Goal: Task Accomplishment & Management: Complete application form

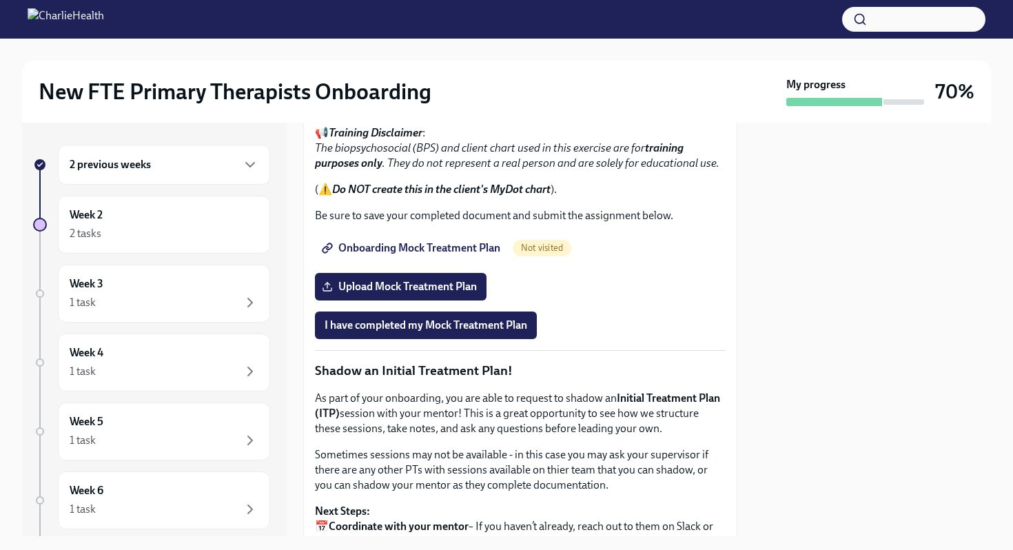
scroll to position [970, 0]
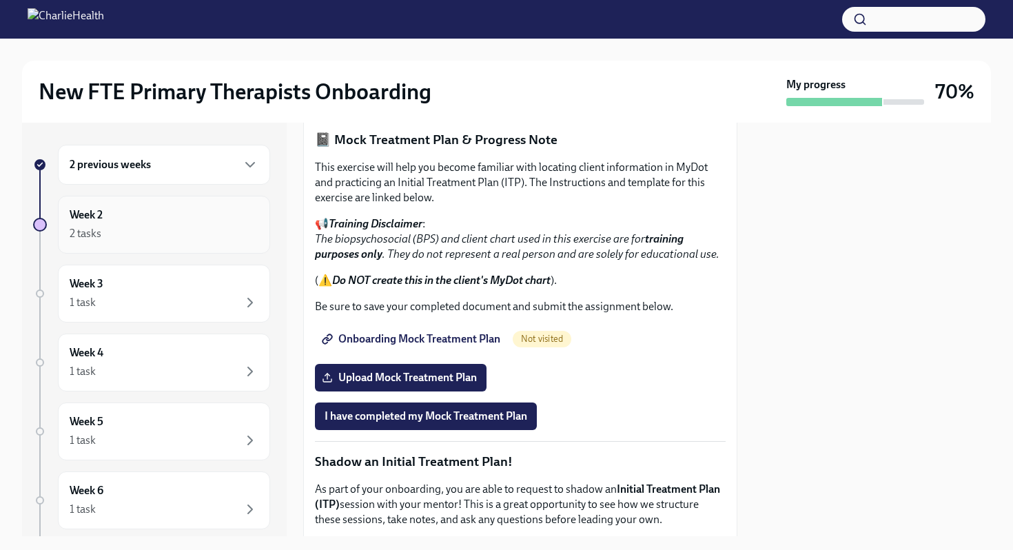
click at [199, 227] on div "2 tasks" at bounding box center [164, 233] width 189 height 17
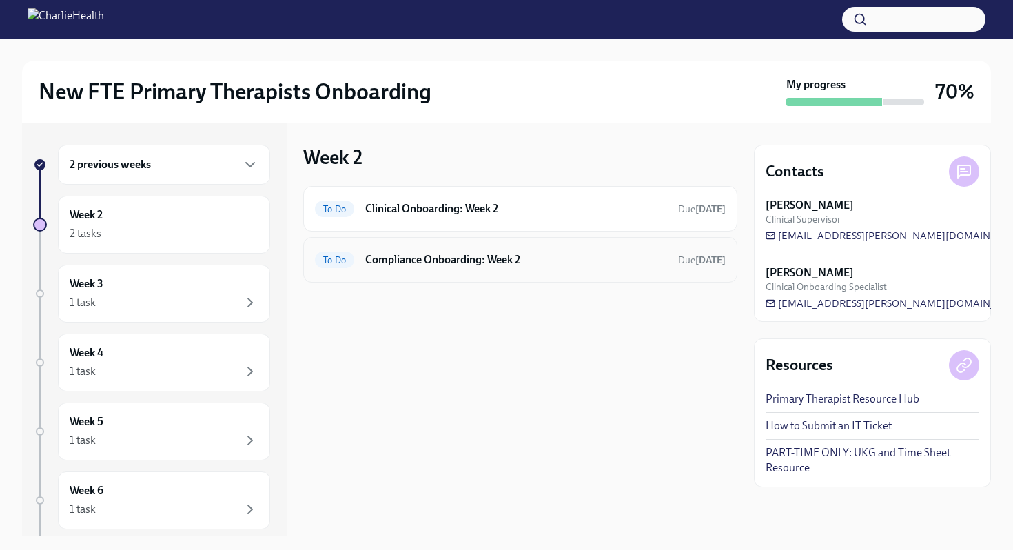
click at [401, 261] on h6 "Compliance Onboarding: Week 2" at bounding box center [516, 259] width 302 height 15
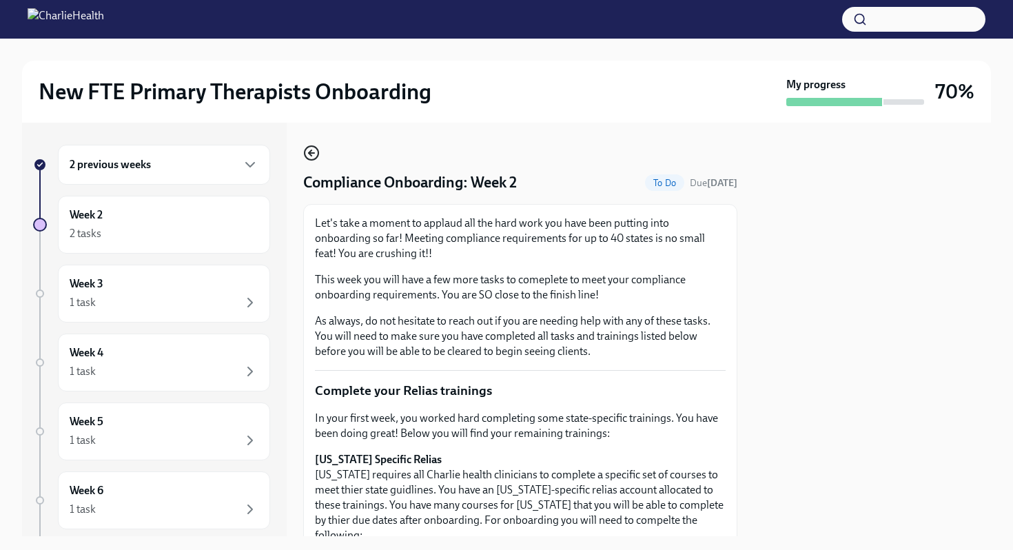
click at [312, 155] on icon "button" at bounding box center [311, 153] width 17 height 17
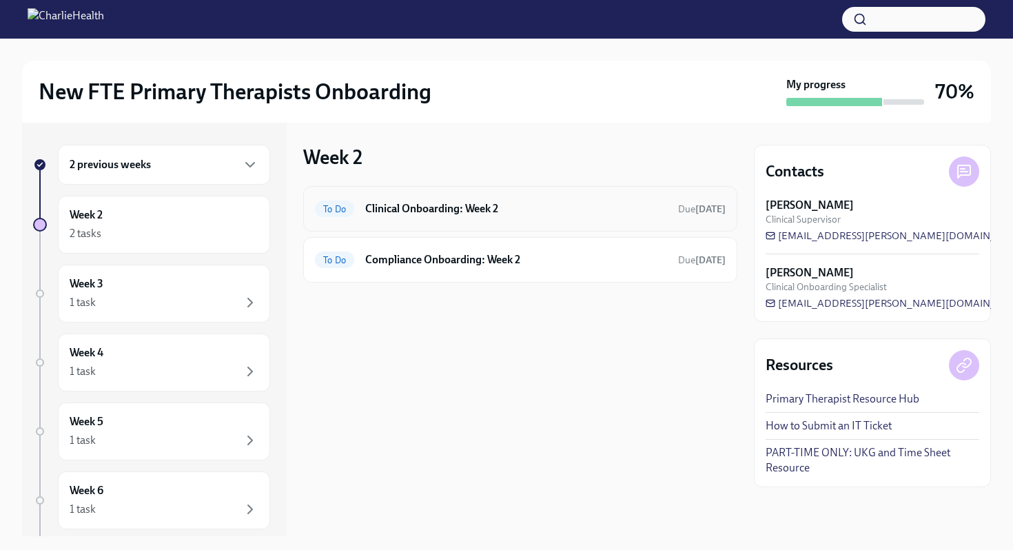
click at [383, 214] on h6 "Clinical Onboarding: Week 2" at bounding box center [516, 208] width 302 height 15
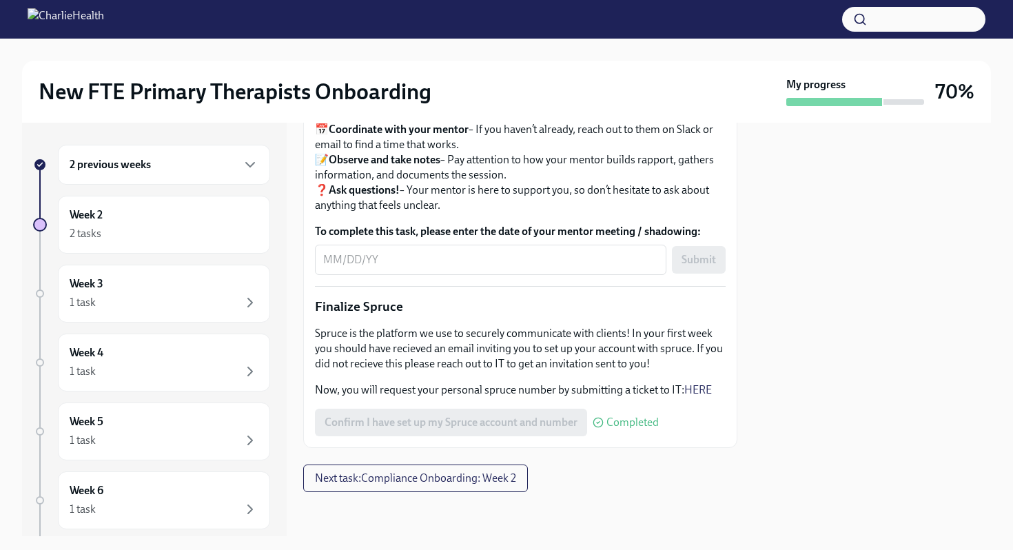
scroll to position [1640, 0]
click at [183, 202] on div "Week 2 2 tasks" at bounding box center [164, 225] width 212 height 58
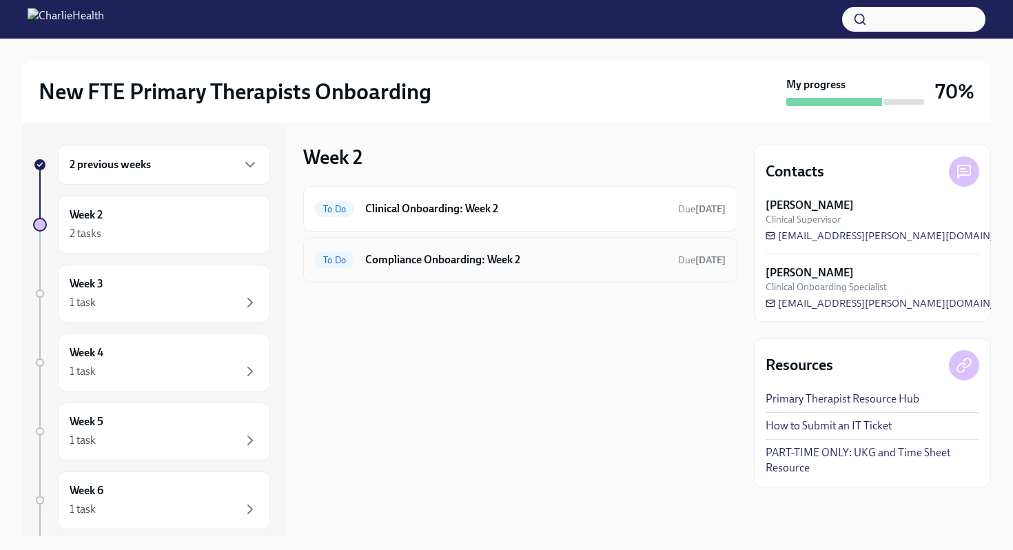
click at [346, 278] on div "To Do Compliance Onboarding: Week 2 Due [DATE]" at bounding box center [520, 259] width 434 height 45
click at [345, 262] on span "To Do" at bounding box center [334, 260] width 39 height 10
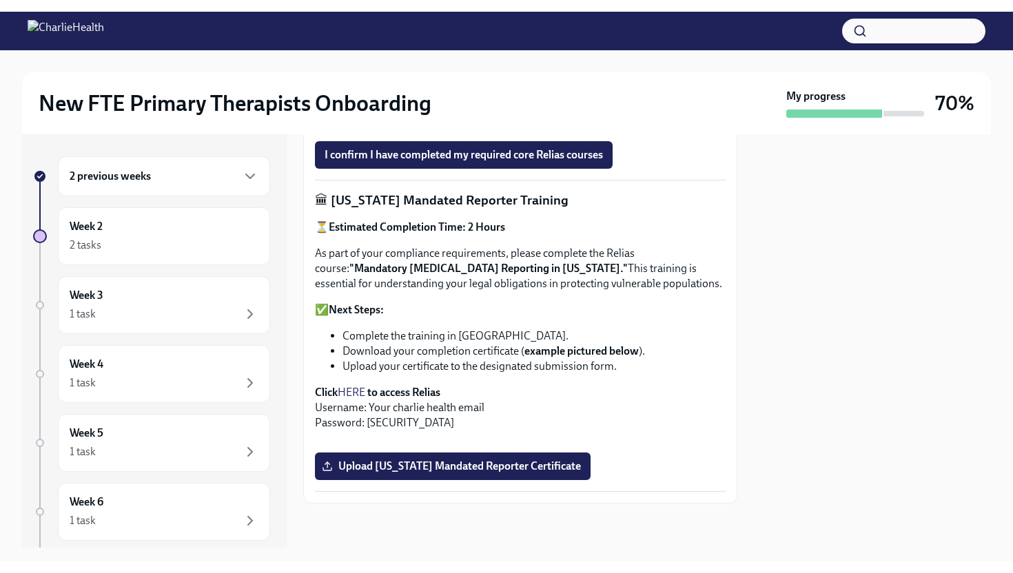
scroll to position [766, 0]
